Goal: Check status: Check status

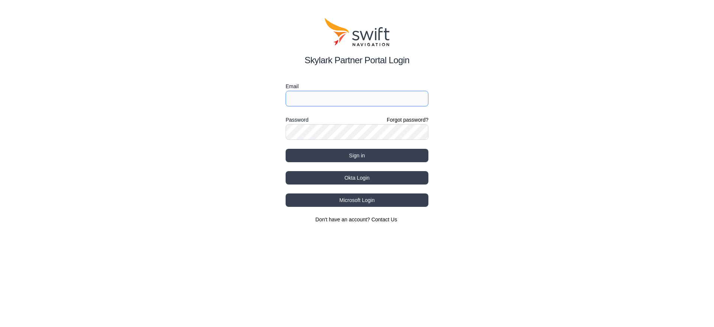
type input "[PERSON_NAME][EMAIL_ADDRESS][DOMAIN_NAME]"
select select
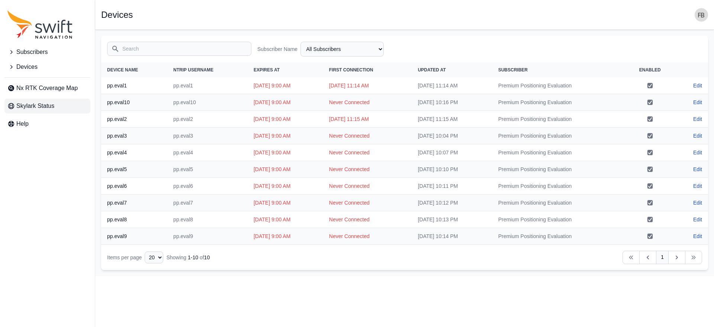
click at [49, 109] on span "Skylark Status" at bounding box center [35, 106] width 38 height 9
